Goal: Transaction & Acquisition: Purchase product/service

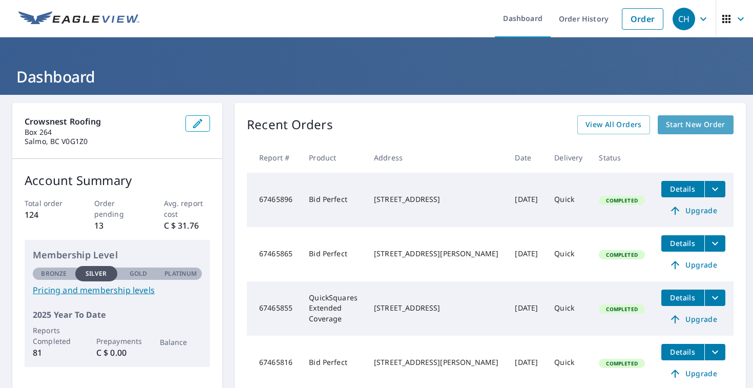
click at [687, 130] on span "Start New Order" at bounding box center [695, 124] width 59 height 13
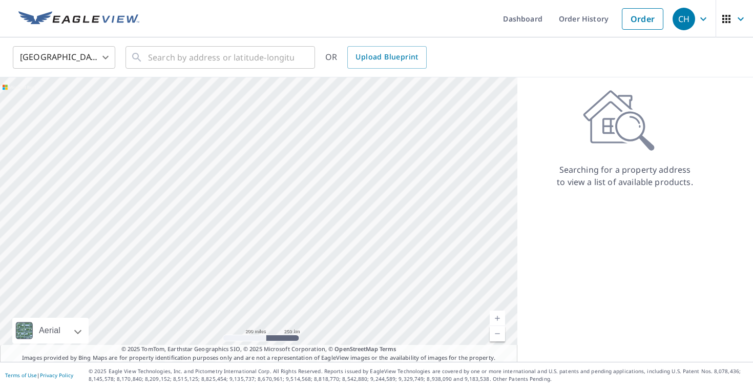
click at [47, 56] on body "CH CH Dashboard Order History Order CH United States US ​ ​ OR Upload Blueprint…" at bounding box center [376, 194] width 753 height 388
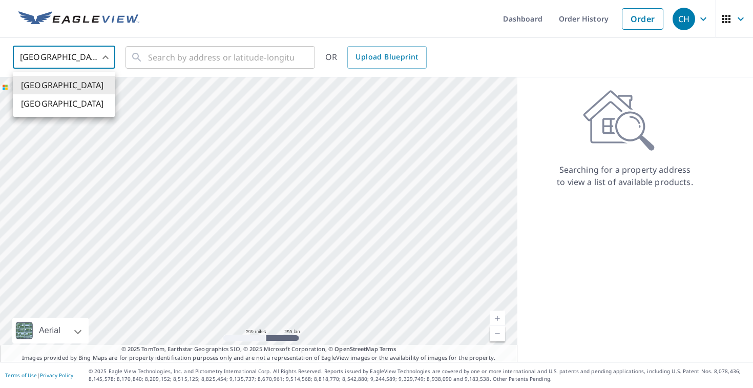
click at [49, 110] on li "[GEOGRAPHIC_DATA]" at bounding box center [64, 103] width 102 height 18
type input "CA"
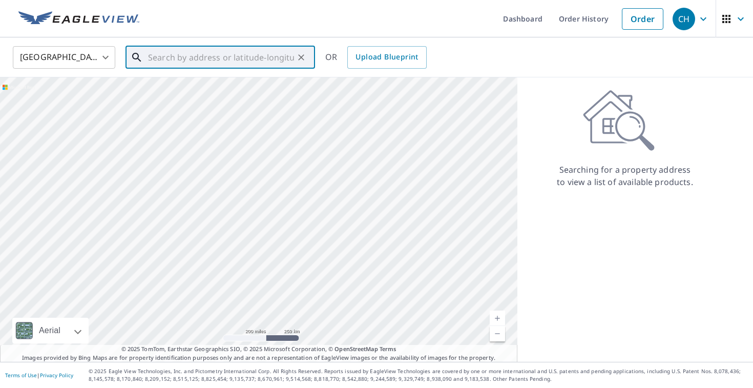
click at [172, 62] on input "text" at bounding box center [221, 57] width 146 height 29
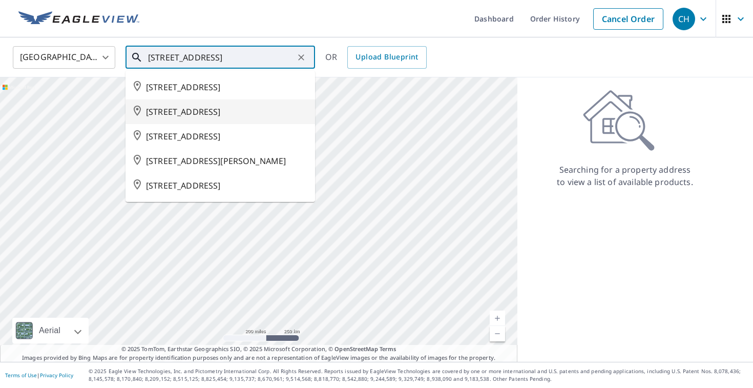
click at [222, 118] on span "[STREET_ADDRESS]" at bounding box center [226, 112] width 161 height 12
type input "[STREET_ADDRESS]"
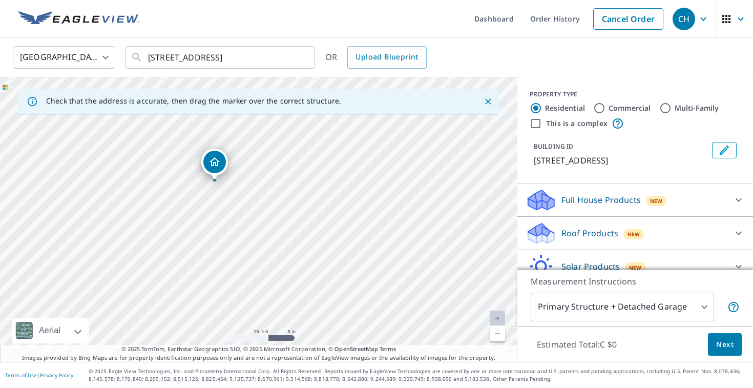
drag, startPoint x: 251, startPoint y: 201, endPoint x: 205, endPoint y: 163, distance: 59.6
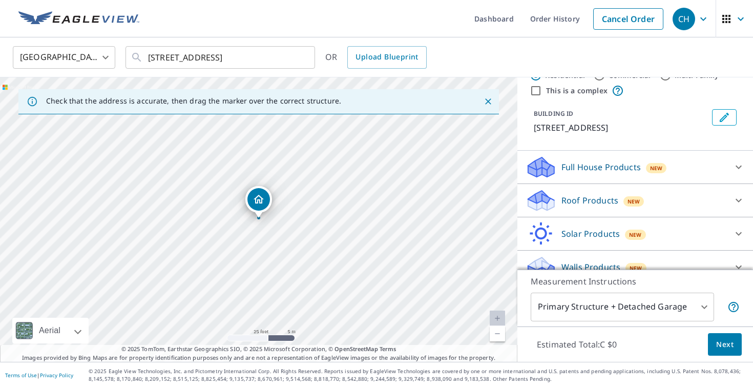
scroll to position [34, 0]
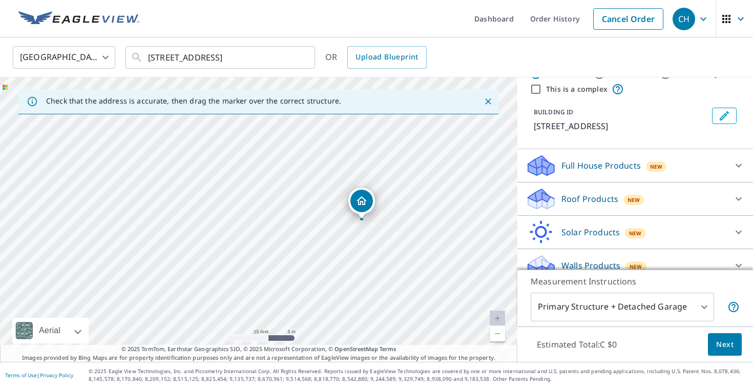
drag, startPoint x: 258, startPoint y: 203, endPoint x: 361, endPoint y: 204, distance: 103.0
drag, startPoint x: 260, startPoint y: 197, endPoint x: 163, endPoint y: 187, distance: 97.3
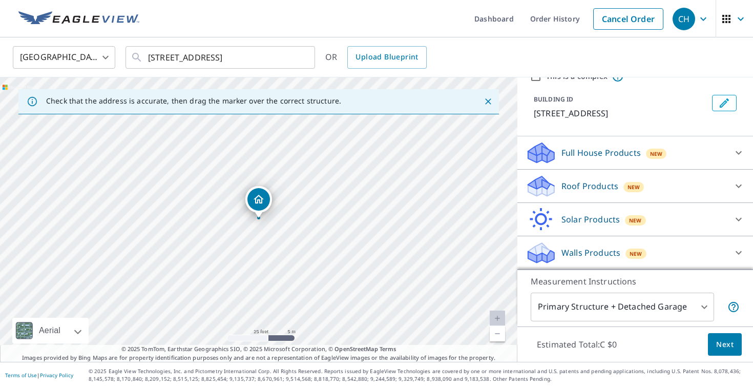
click at [666, 182] on div "Roof Products New" at bounding box center [625, 186] width 201 height 24
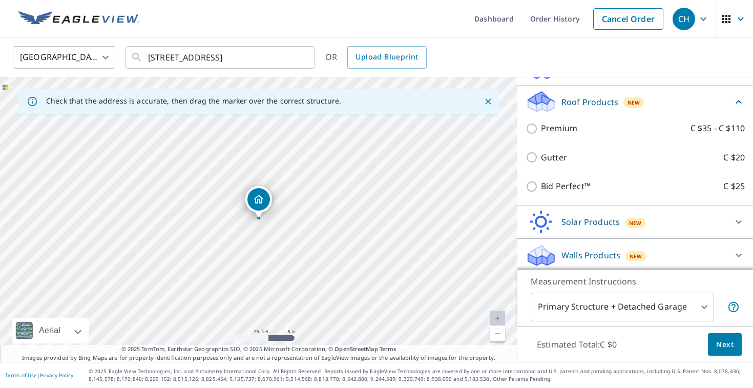
scroll to position [135, 0]
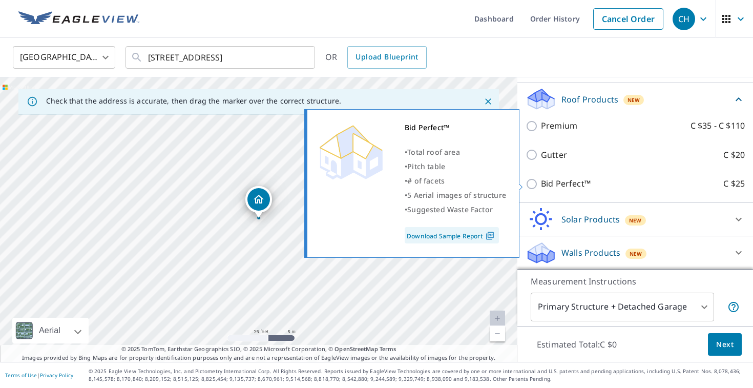
click at [534, 182] on input "Bid Perfect™ C $25" at bounding box center [532, 184] width 15 height 12
checkbox input "true"
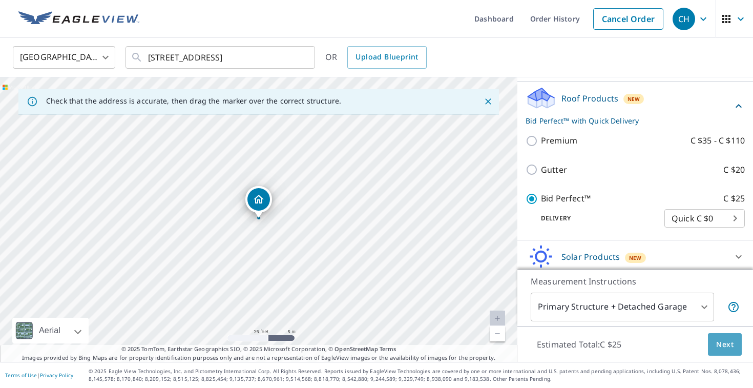
click at [725, 343] on span "Next" at bounding box center [724, 344] width 17 height 13
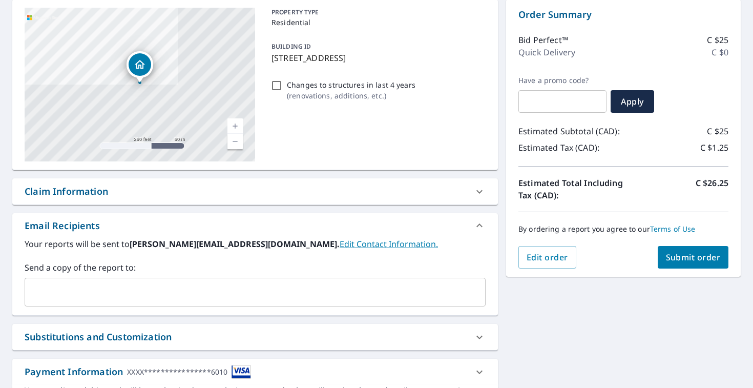
scroll to position [114, 0]
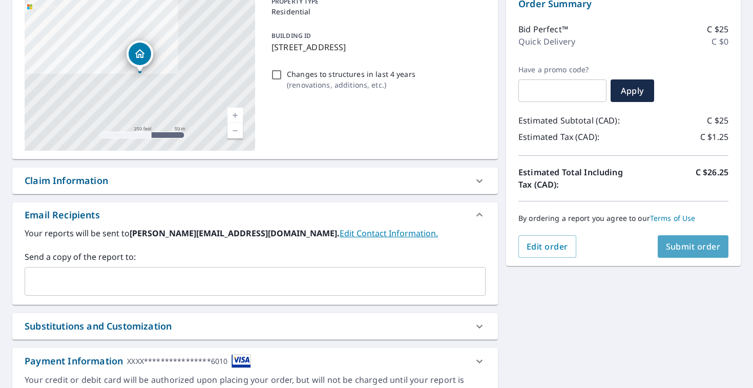
click at [686, 241] on span "Submit order" at bounding box center [693, 246] width 55 height 11
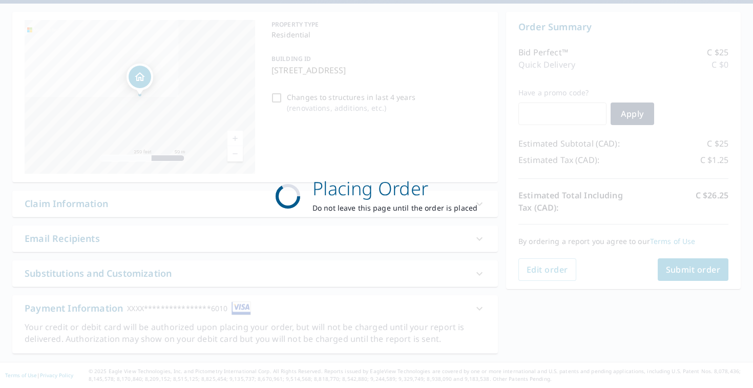
scroll to position [91, 0]
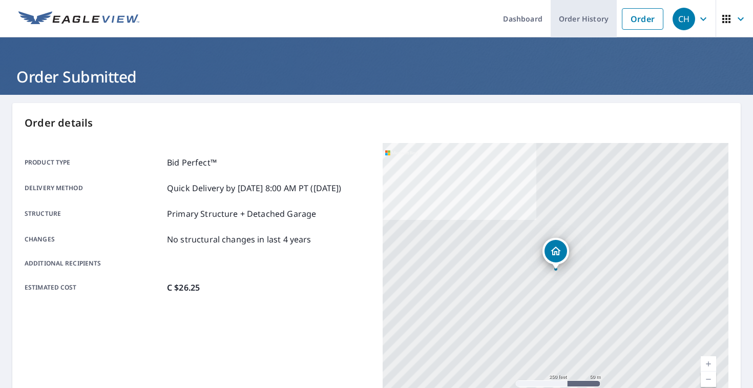
click at [574, 15] on link "Order History" at bounding box center [584, 18] width 66 height 37
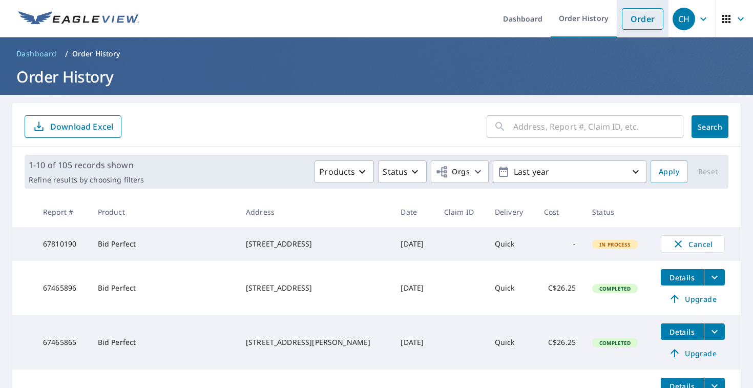
click at [632, 24] on link "Order" at bounding box center [642, 19] width 41 height 22
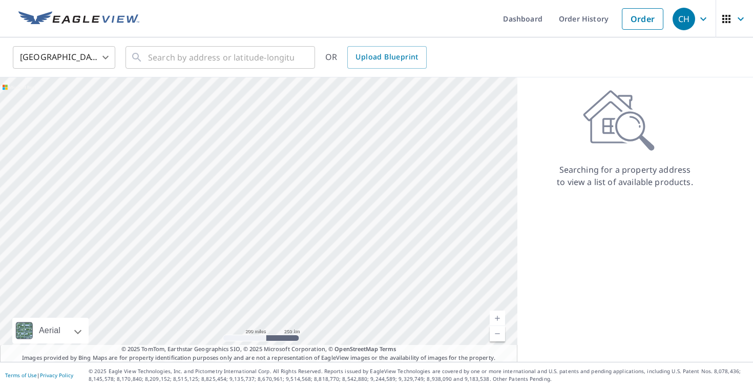
click at [52, 66] on body "CH CH Dashboard Order History Order CH United States US ​ ​ OR Upload Blueprint…" at bounding box center [376, 194] width 753 height 388
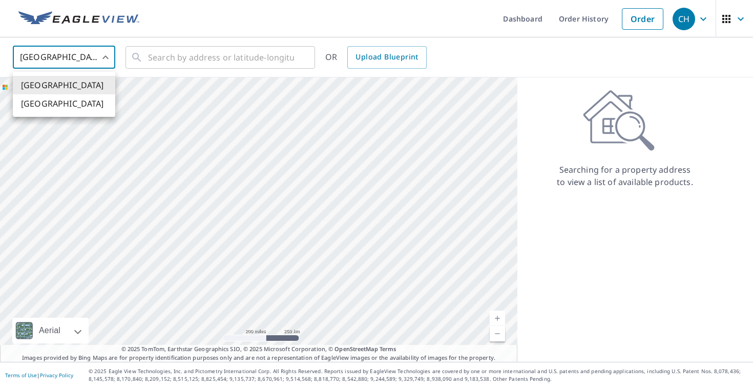
click at [52, 104] on li "[GEOGRAPHIC_DATA]" at bounding box center [64, 103] width 102 height 18
type input "CA"
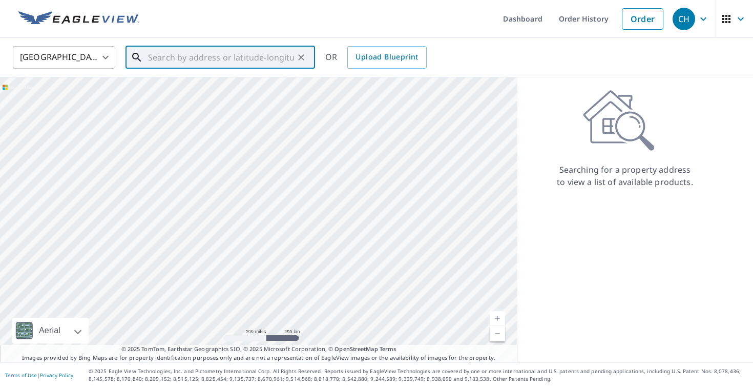
click at [172, 45] on input "text" at bounding box center [221, 57] width 146 height 29
click at [221, 82] on span "526 [STREET_ADDRESS]" at bounding box center [226, 87] width 161 height 12
type input "526 [STREET_ADDRESS]"
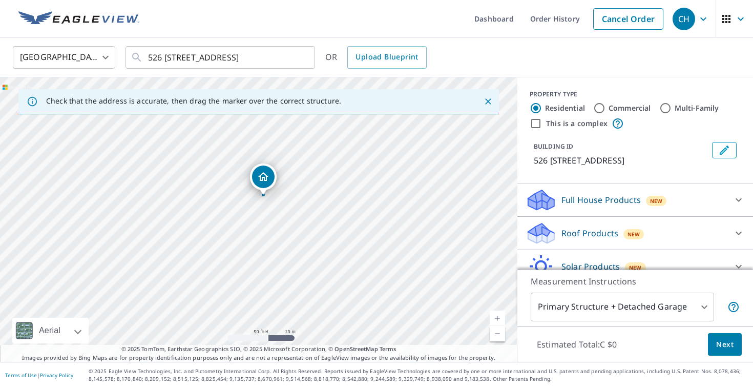
drag, startPoint x: 260, startPoint y: 197, endPoint x: 264, endPoint y: 175, distance: 22.9
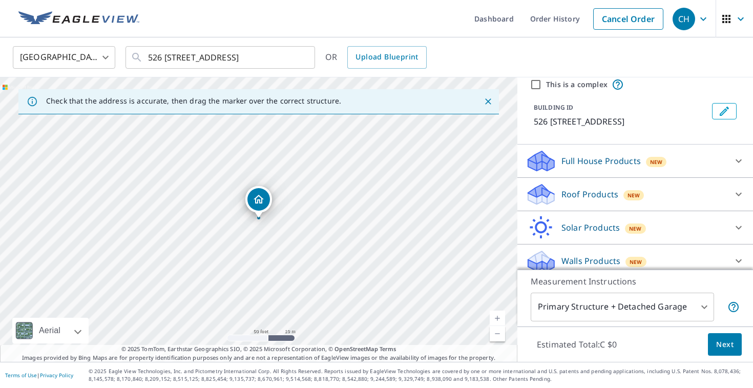
scroll to position [42, 0]
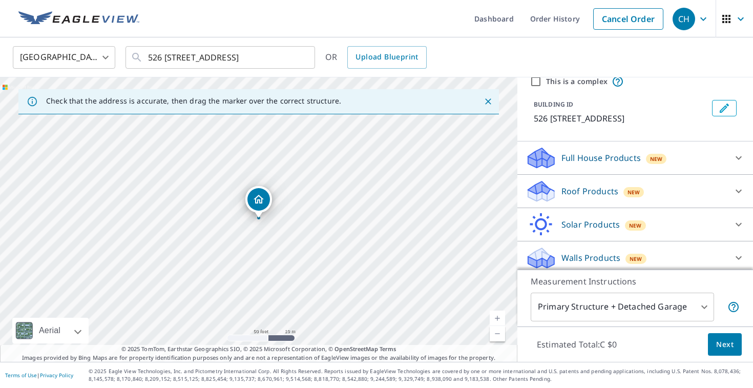
click at [629, 188] on span "New" at bounding box center [633, 192] width 13 height 8
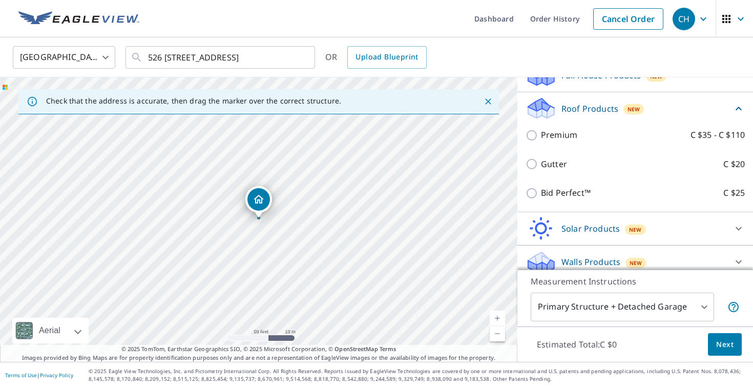
scroll to position [135, 0]
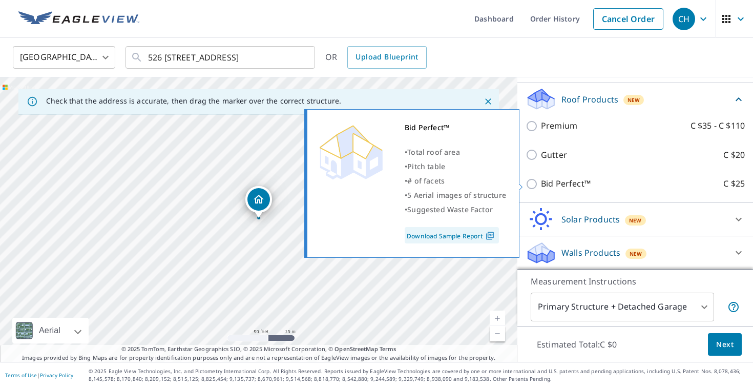
click at [533, 183] on input "Bid Perfect™ C $25" at bounding box center [532, 184] width 15 height 12
checkbox input "true"
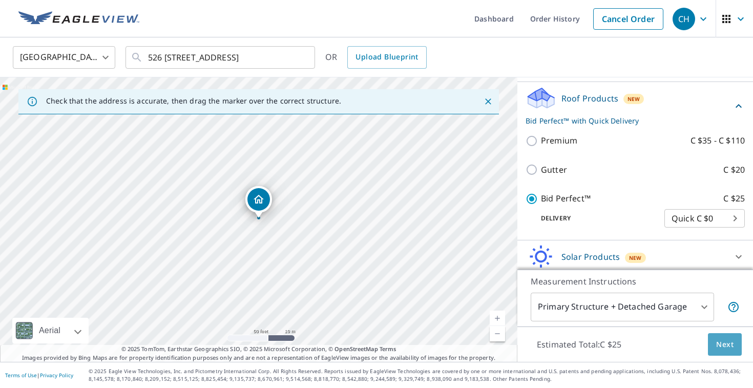
click at [733, 342] on span "Next" at bounding box center [724, 344] width 17 height 13
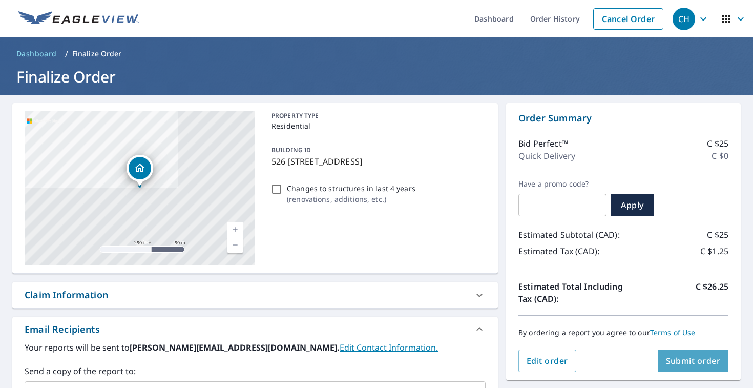
click at [709, 354] on button "Submit order" at bounding box center [693, 360] width 71 height 23
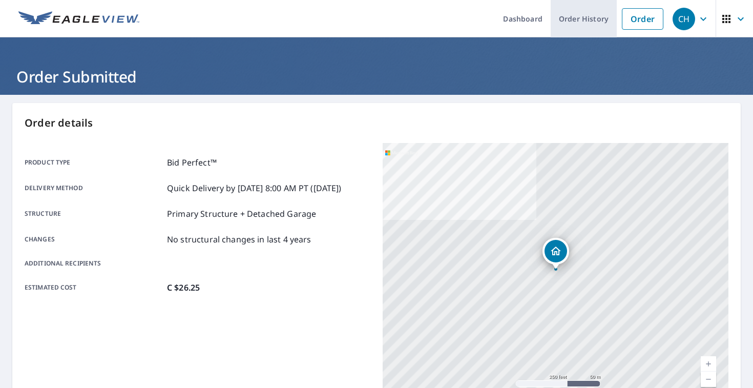
click at [578, 18] on link "Order History" at bounding box center [584, 18] width 66 height 37
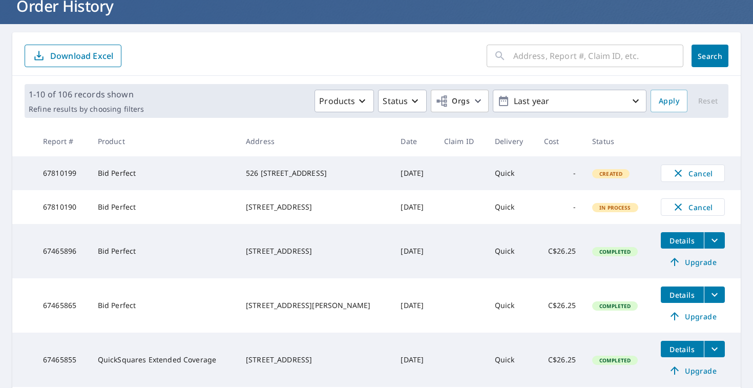
scroll to position [71, 0]
